Goal: Task Accomplishment & Management: Use online tool/utility

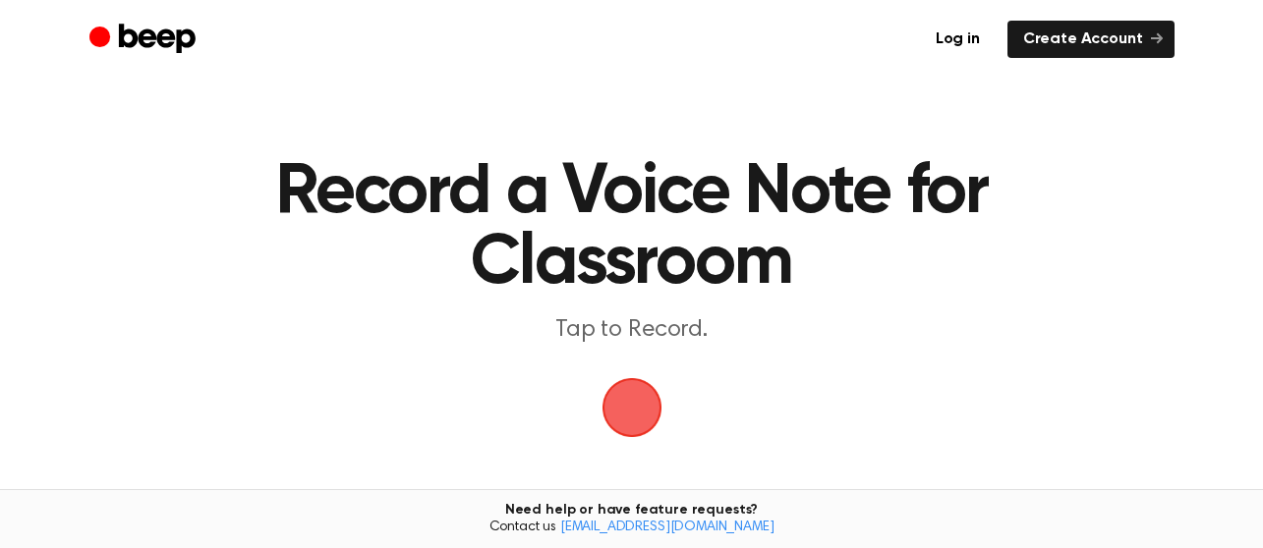
click at [638, 398] on span "button" at bounding box center [631, 407] width 55 height 55
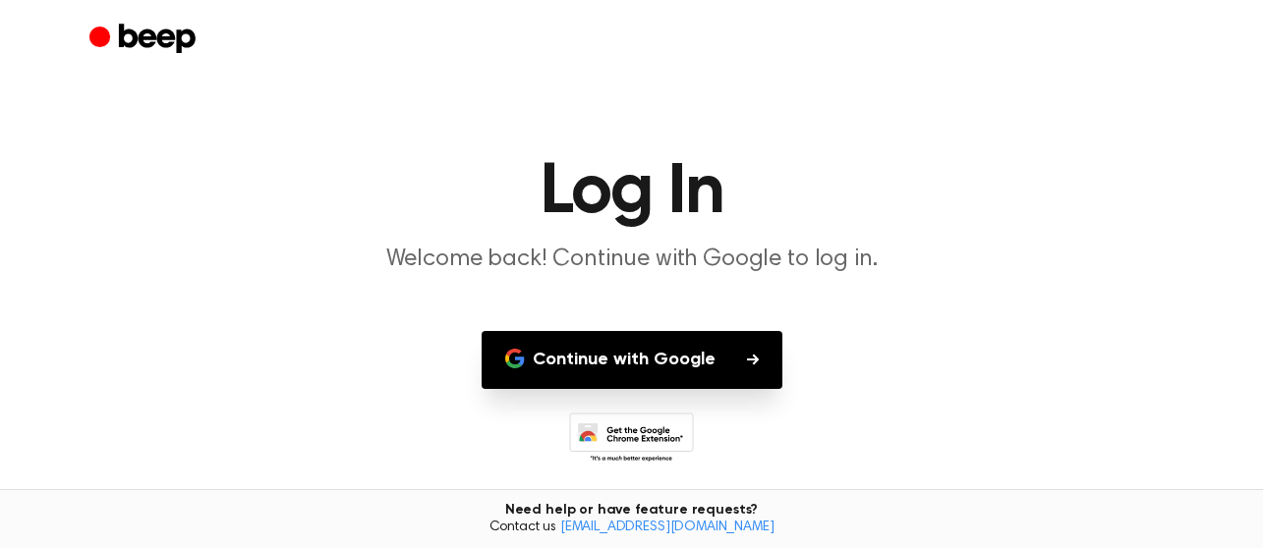
click at [649, 359] on button "Continue with Google" at bounding box center [632, 360] width 301 height 58
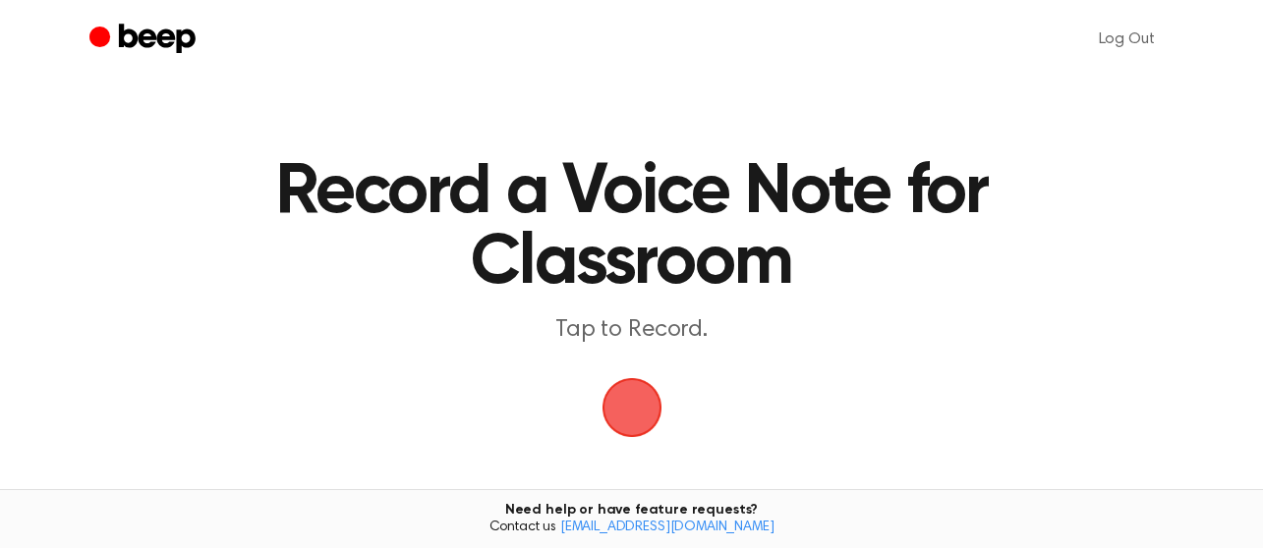
click at [722, 361] on main "Record a Voice Note for Classroom Tap to Record. Tired of copying and pasting? …" at bounding box center [631, 347] width 1263 height 695
click at [627, 409] on span "button" at bounding box center [631, 407] width 55 height 55
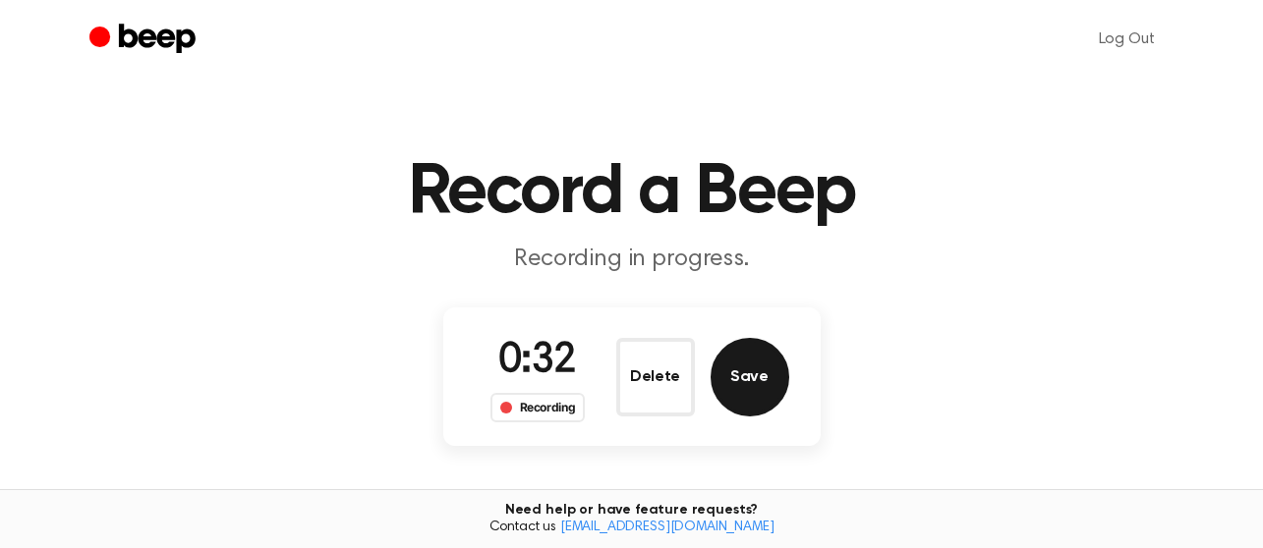
click at [753, 374] on button "Save" at bounding box center [750, 377] width 79 height 79
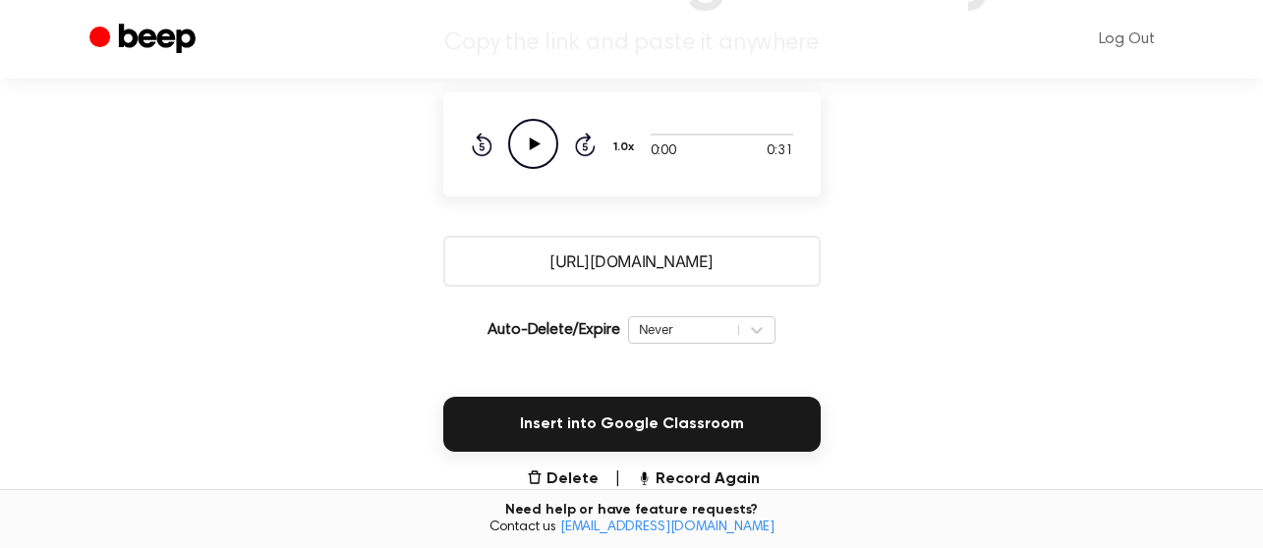
scroll to position [246, 0]
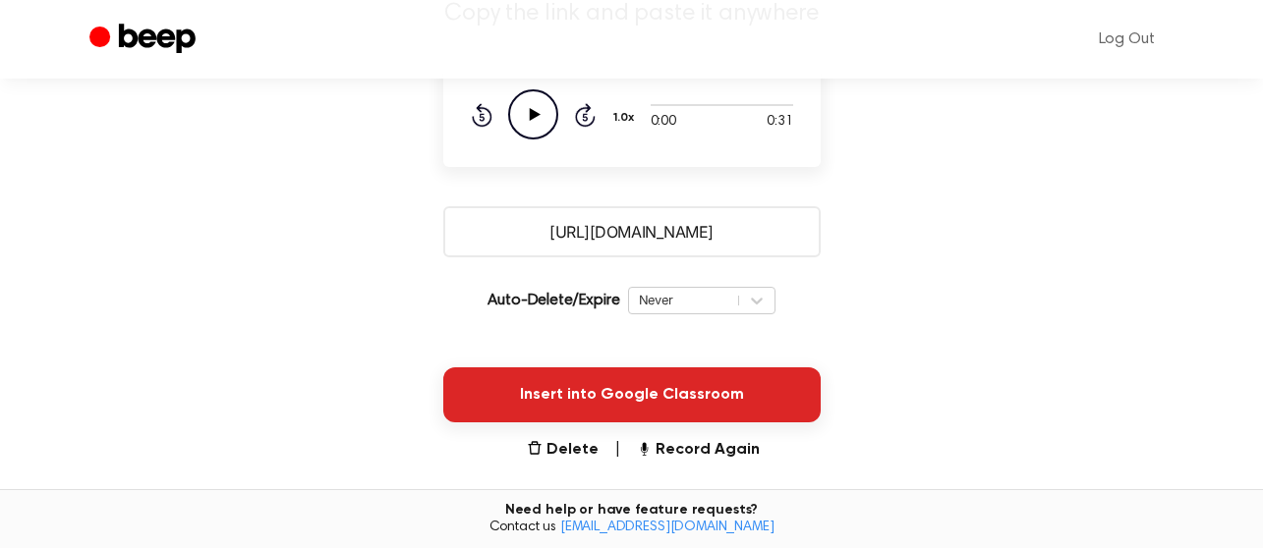
click at [597, 397] on button "Insert into Google Classroom" at bounding box center [631, 395] width 377 height 55
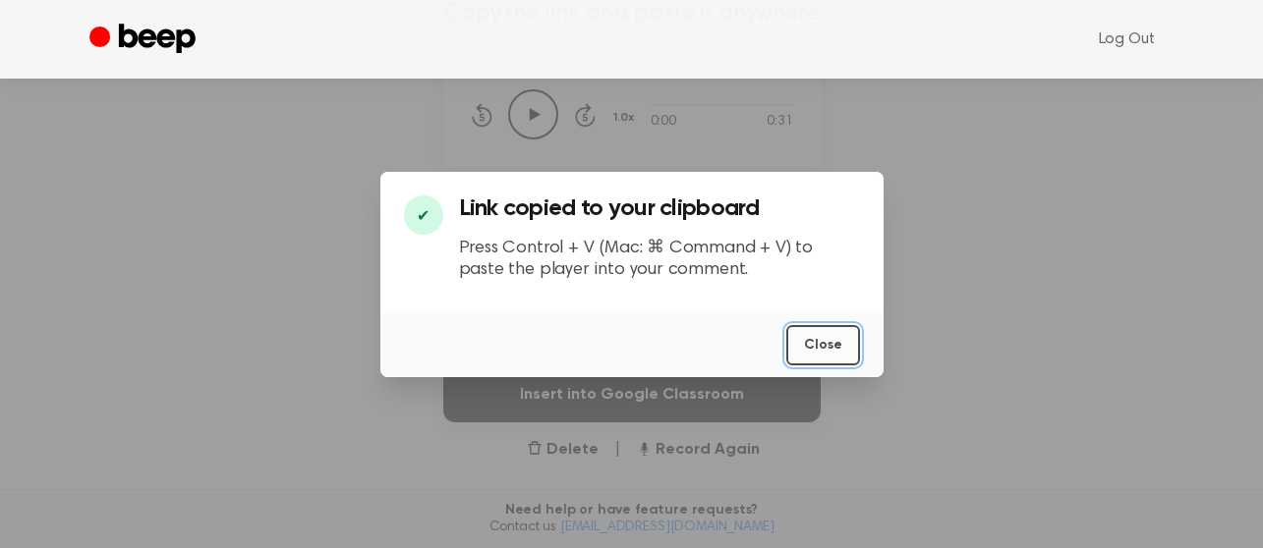
click at [847, 348] on button "Close" at bounding box center [823, 345] width 74 height 40
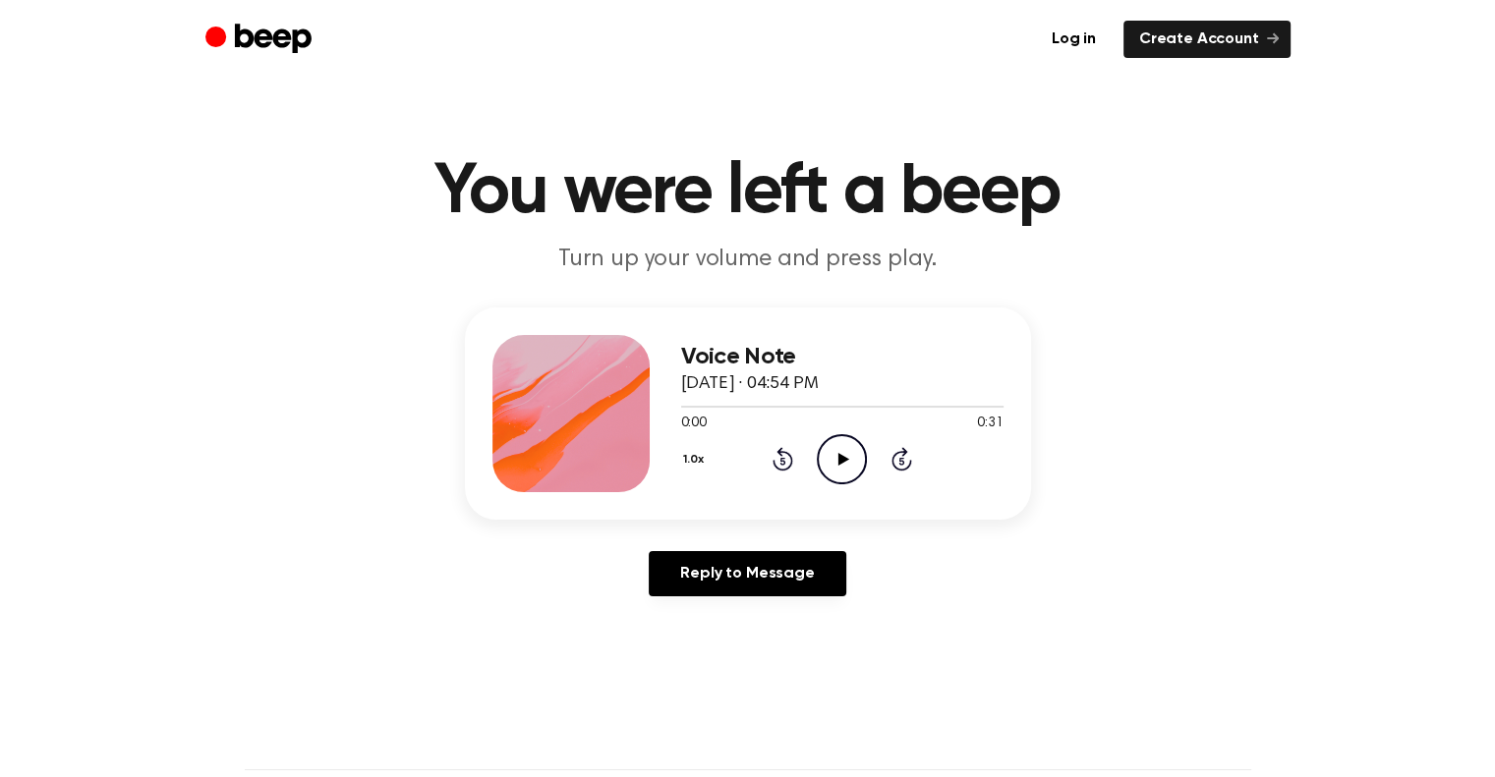
click at [838, 458] on icon at bounding box center [843, 459] width 11 height 13
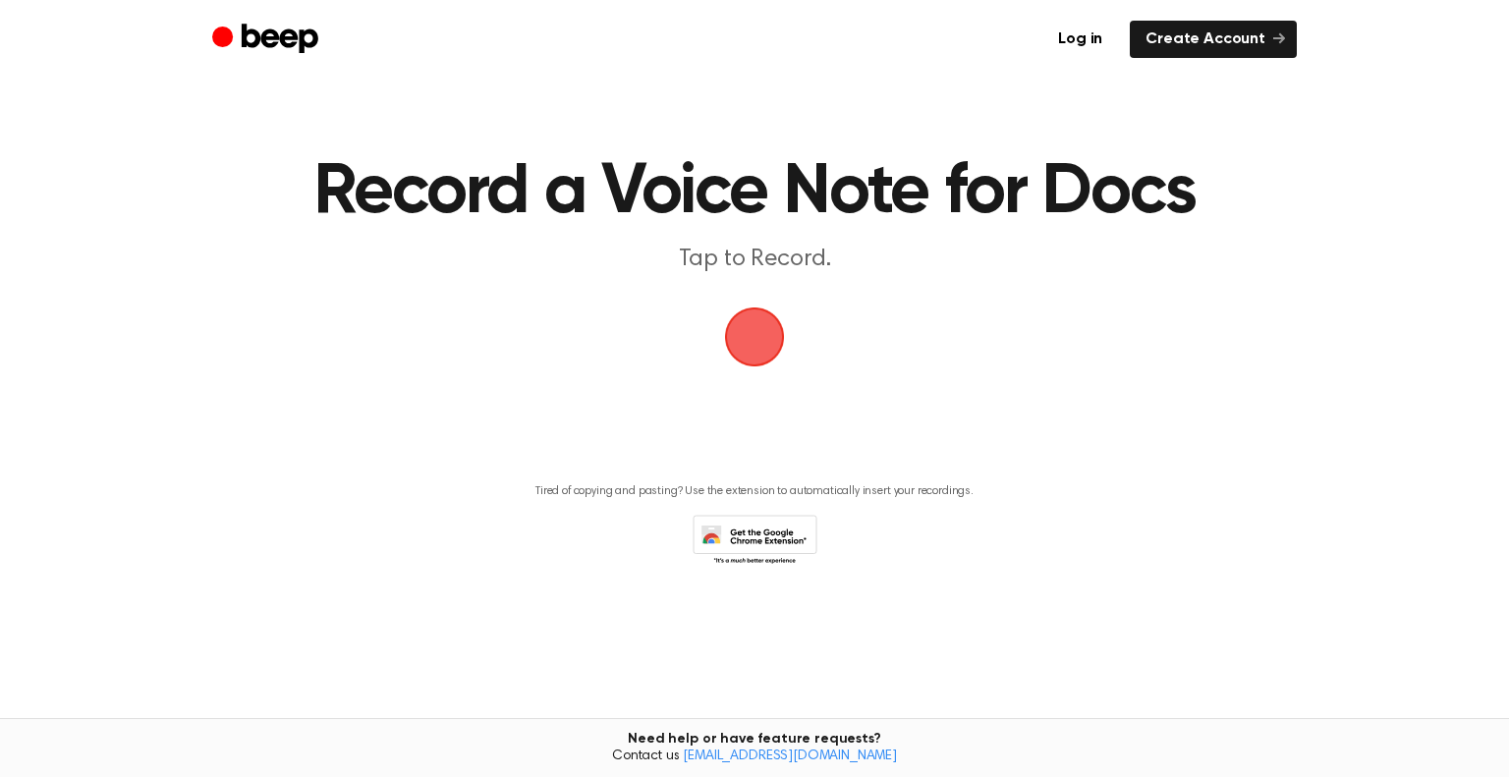
click at [755, 341] on span "button" at bounding box center [754, 336] width 95 height 95
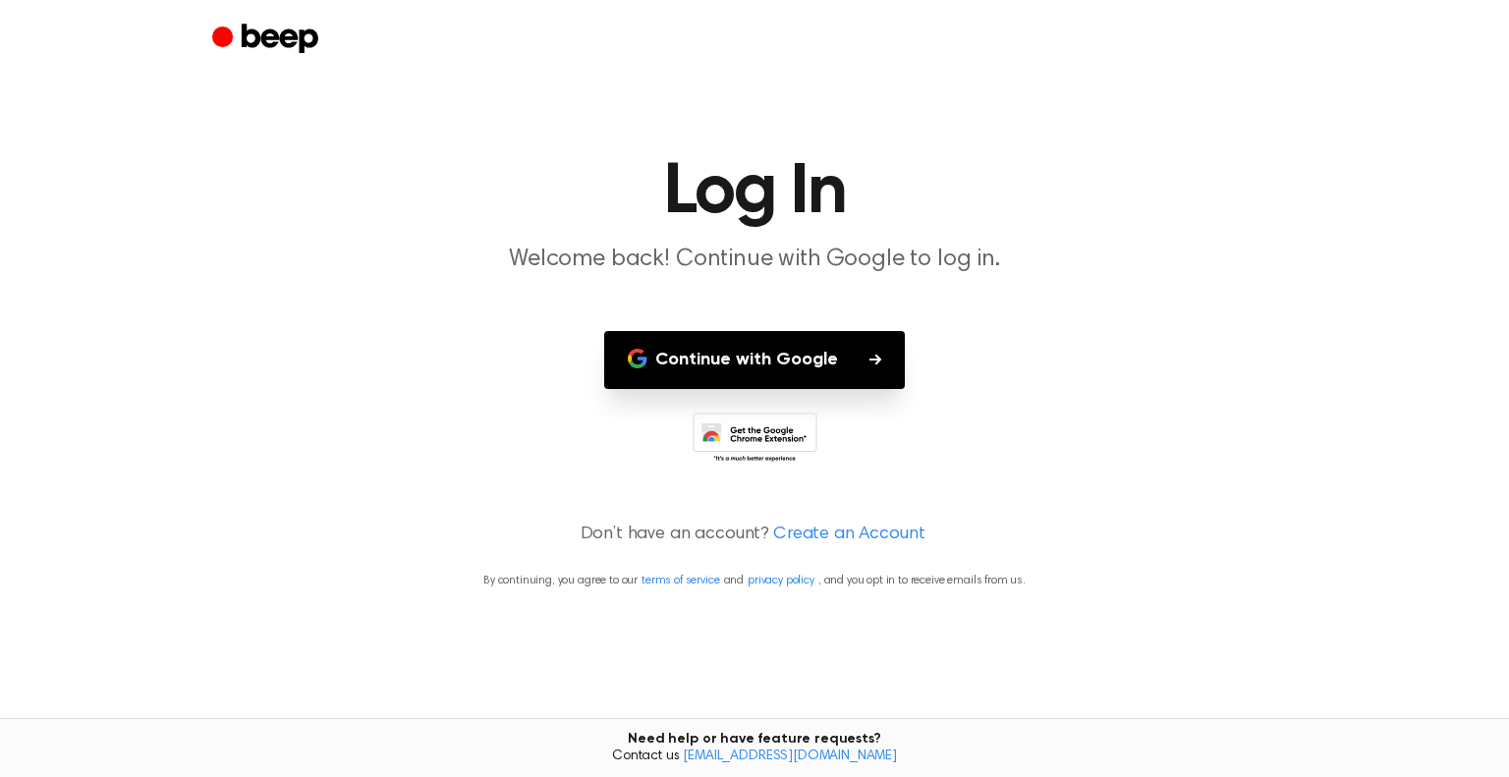
click at [763, 367] on button "Continue with Google" at bounding box center [754, 360] width 301 height 58
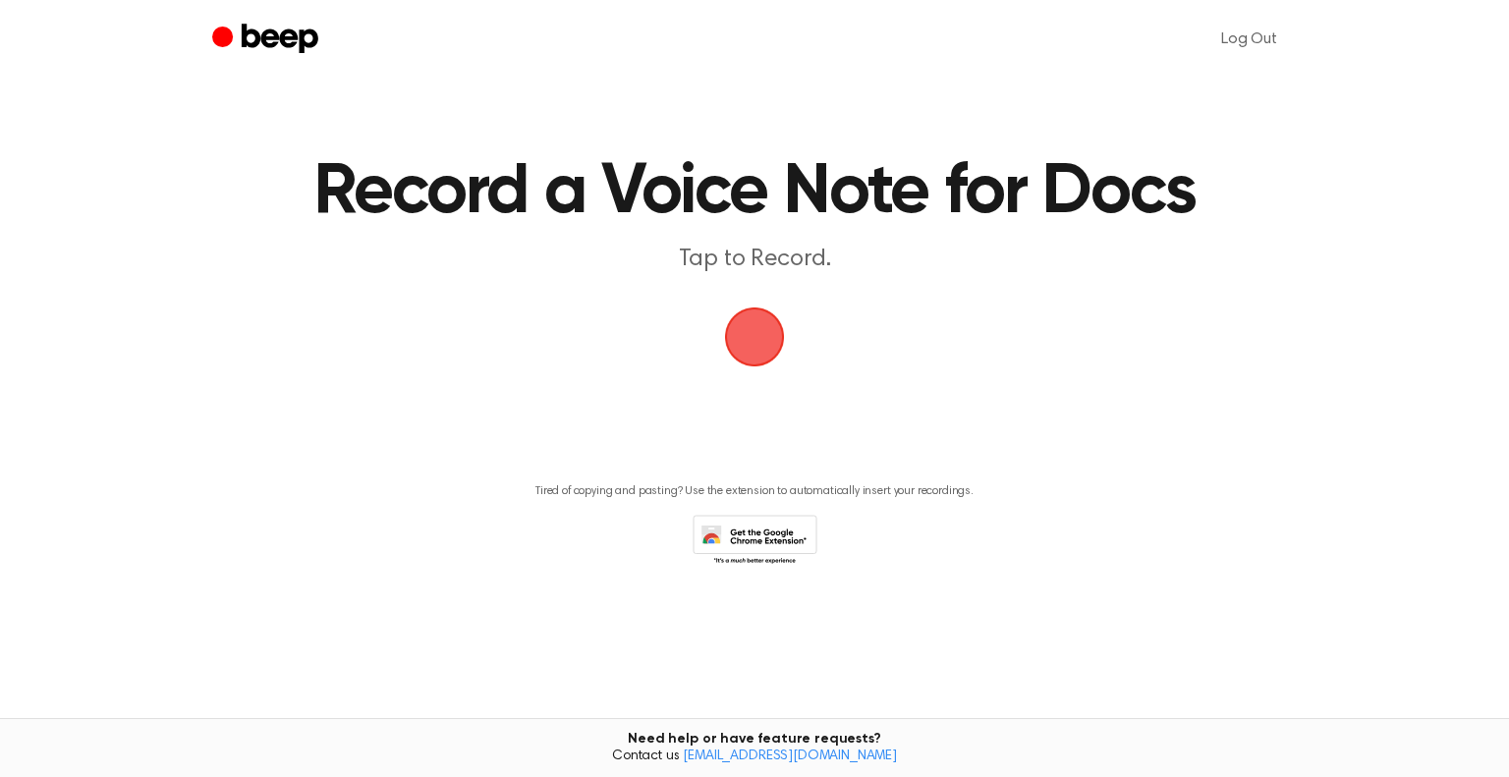
click at [768, 332] on span "button" at bounding box center [754, 337] width 67 height 67
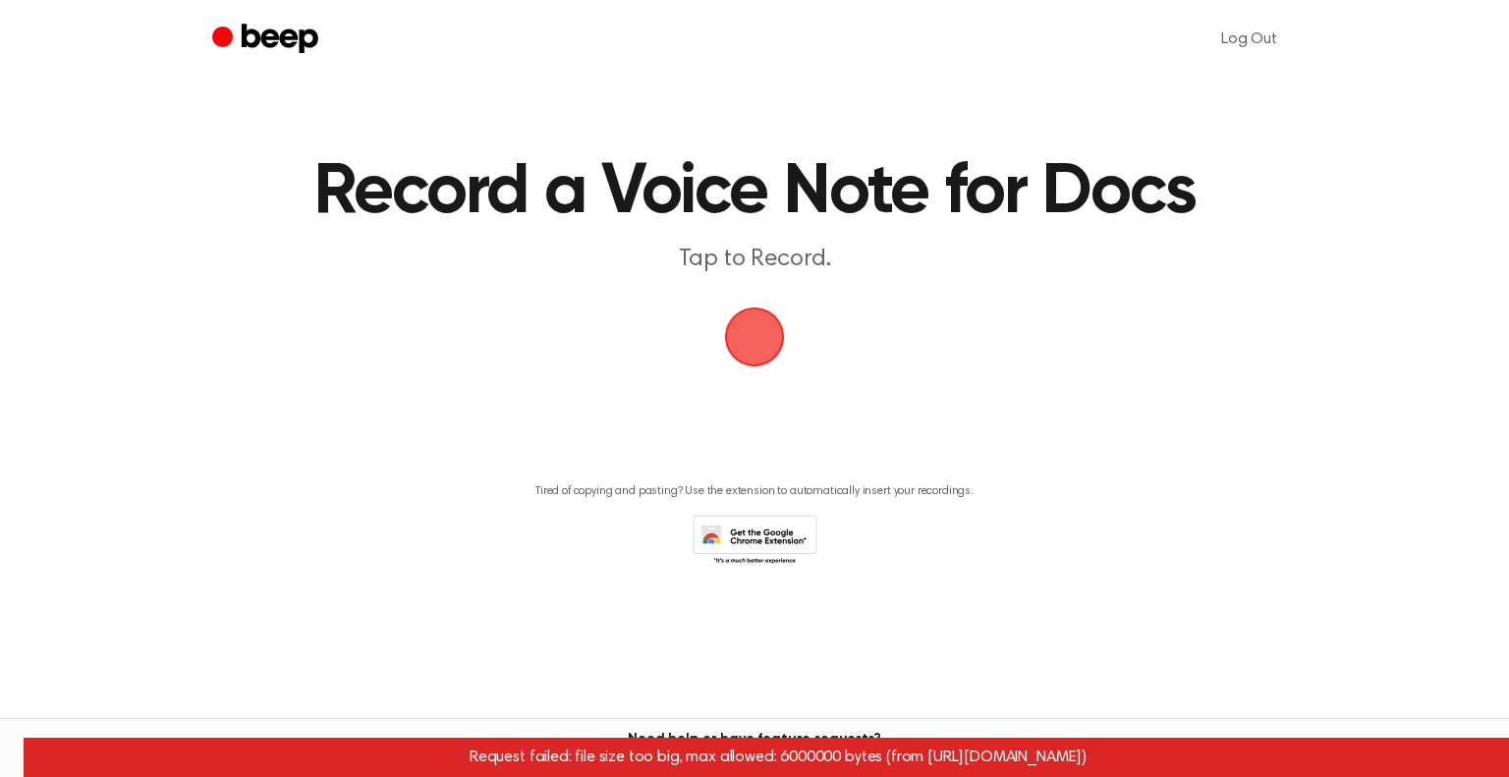
click at [271, 28] on icon "Beep" at bounding box center [267, 40] width 111 height 38
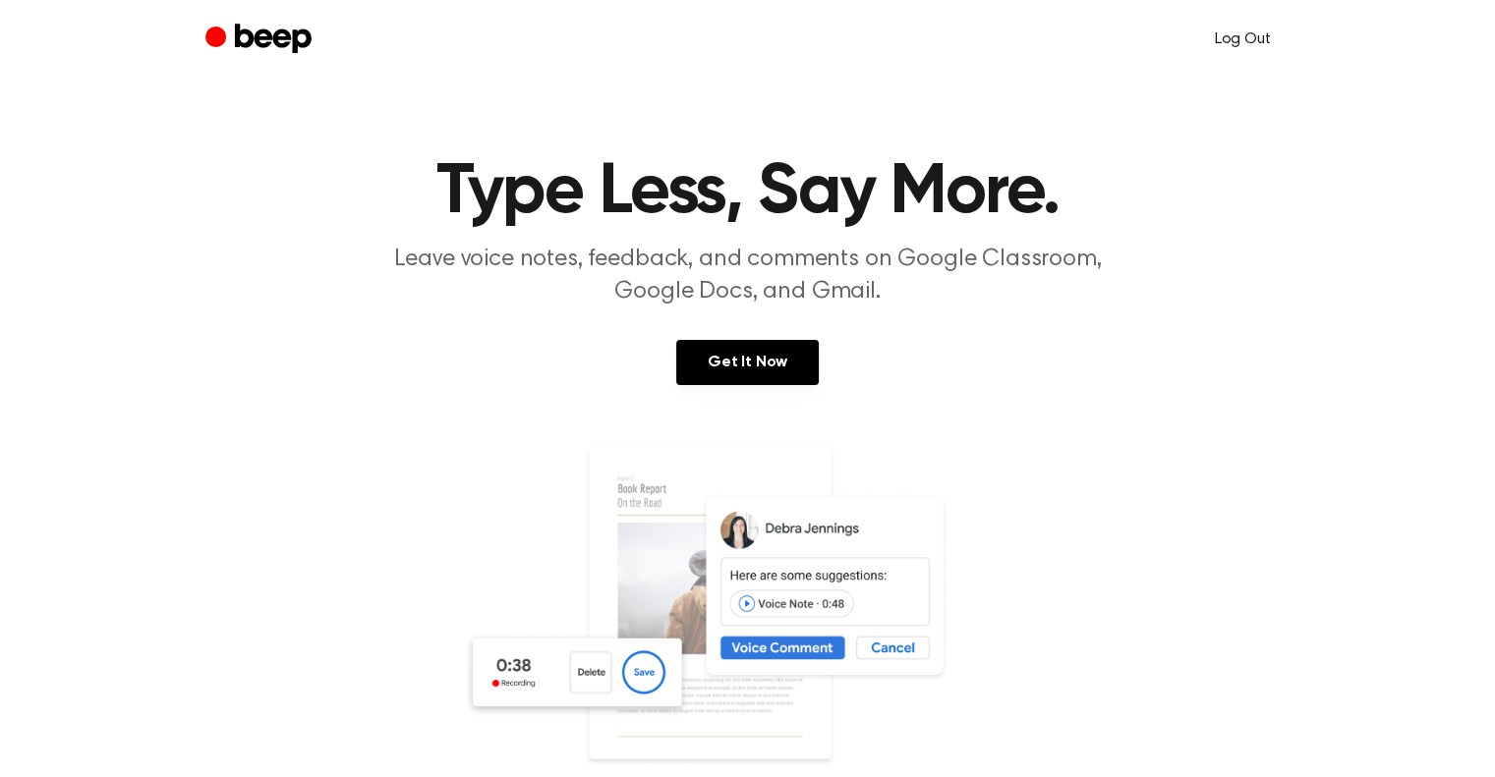
click at [1250, 35] on link "Log Out" at bounding box center [1242, 39] width 95 height 47
click at [1076, 33] on link "Log in" at bounding box center [1074, 39] width 76 height 37
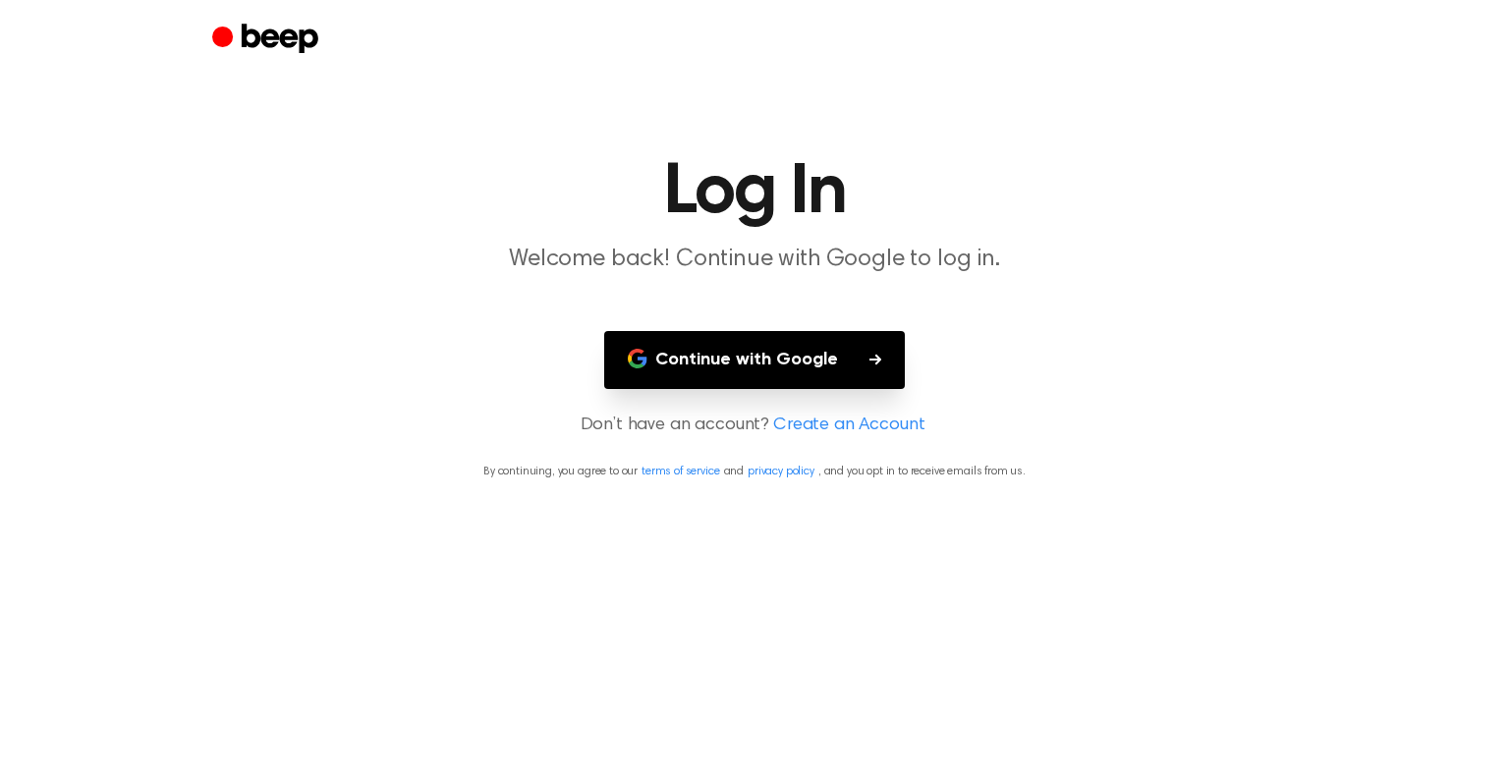
click at [727, 358] on button "Continue with Google" at bounding box center [754, 360] width 301 height 58
